Goal: Navigation & Orientation: Find specific page/section

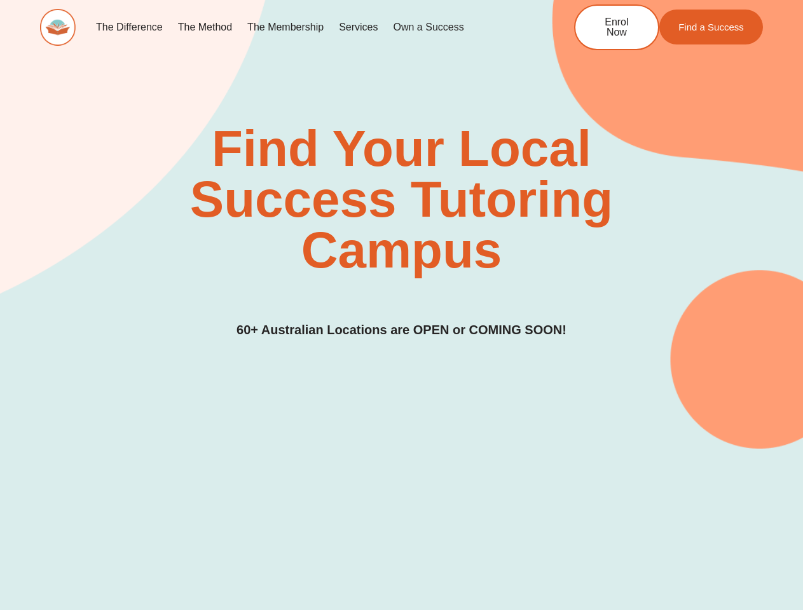
click at [401, 305] on div "Find Your Local Success Tutoring Campus 60+ Australian Locations are OPEN or CO…" at bounding box center [401, 231] width 723 height 217
click at [358, 27] on link "Services" at bounding box center [358, 27] width 54 height 29
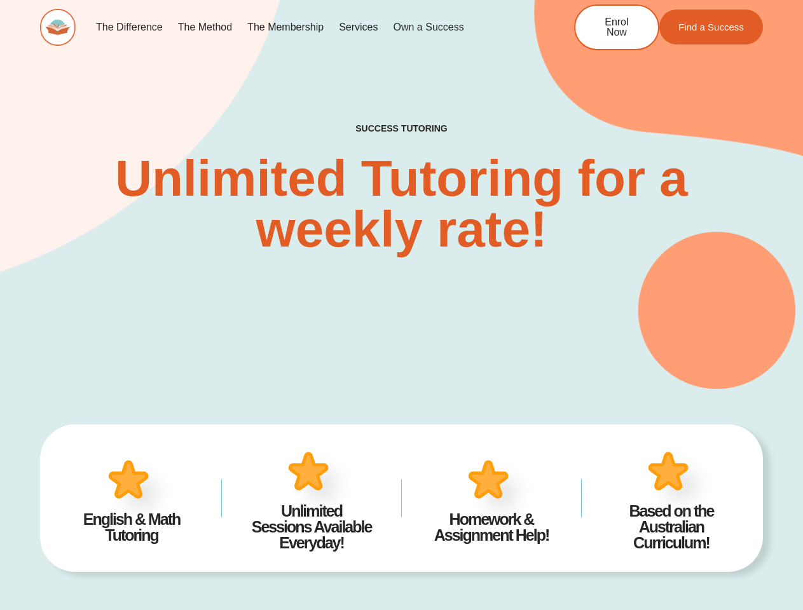
click at [401, 305] on div "SUCCESS TUTORING​ Unlimited Tutoring for a weekly rate!" at bounding box center [401, 169] width 723 height 439
click at [358, 27] on link "Services" at bounding box center [358, 27] width 54 height 29
